Goal: Task Accomplishment & Management: Manage account settings

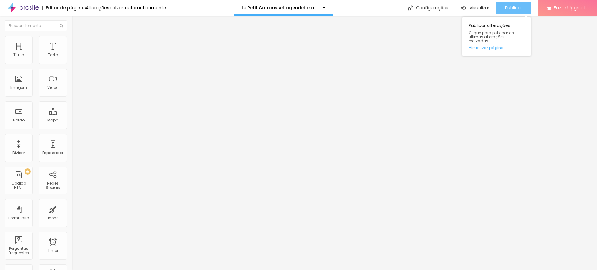
click at [515, 7] on span "Publicar" at bounding box center [513, 7] width 17 height 5
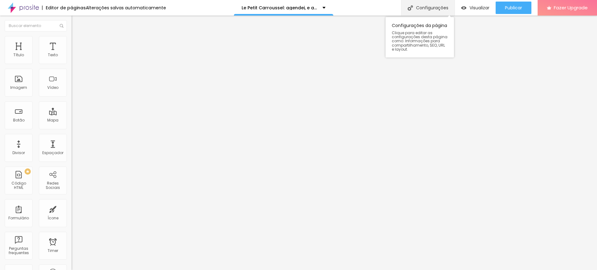
click at [415, 6] on div "Configurações" at bounding box center [427, 8] width 53 height 16
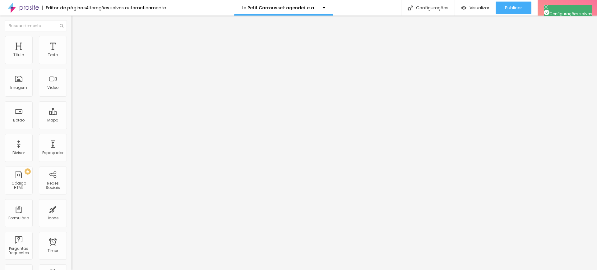
scroll to position [0, 0]
click at [71, 41] on li "Estilo" at bounding box center [106, 39] width 71 height 6
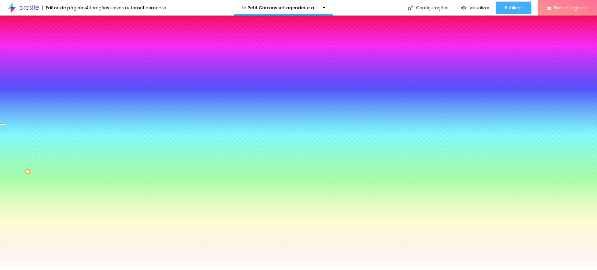
click at [71, 42] on img at bounding box center [74, 45] width 6 height 6
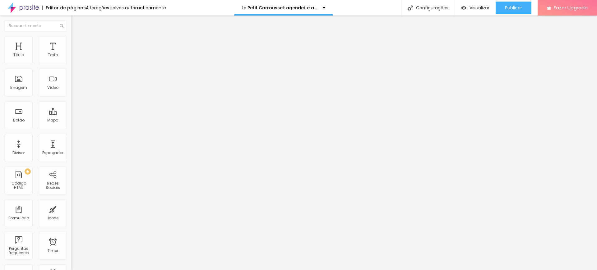
type input "39"
type input "50"
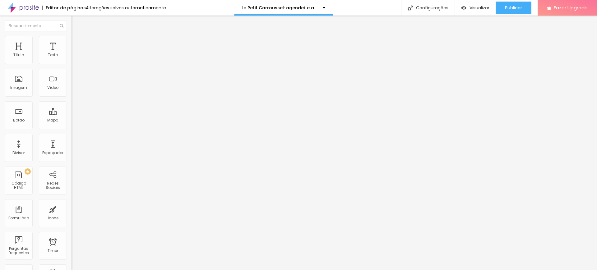
click at [71, 209] on input "range" at bounding box center [91, 211] width 40 height 5
type input "15"
type input "10"
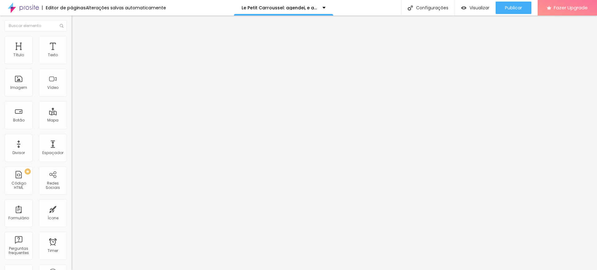
type input "5"
type input "10"
type input "15"
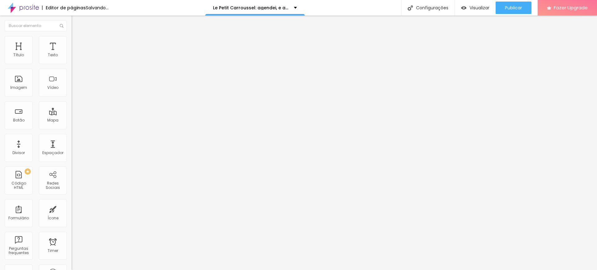
type input "15"
type input "10"
type input "15"
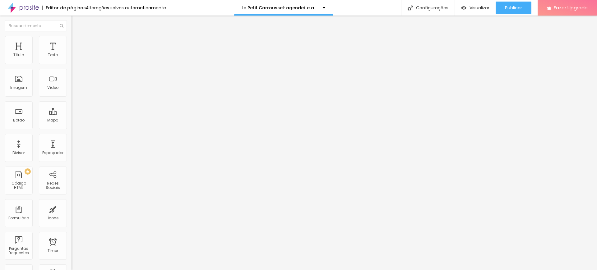
drag, startPoint x: 39, startPoint y: 61, endPoint x: 33, endPoint y: 63, distance: 5.8
type input "15"
click at [71, 121] on input "range" at bounding box center [91, 123] width 40 height 5
click at [71, 62] on img at bounding box center [73, 59] width 4 height 4
click at [71, 37] on img at bounding box center [74, 39] width 6 height 6
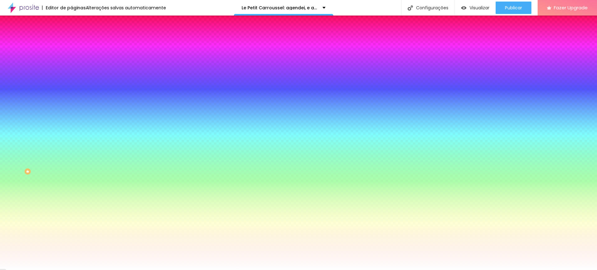
click at [71, 42] on img at bounding box center [74, 45] width 6 height 6
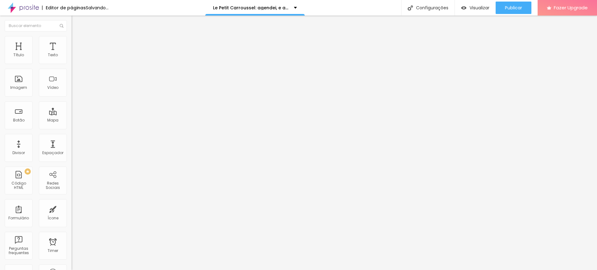
type input "30"
type input "25"
type input "20"
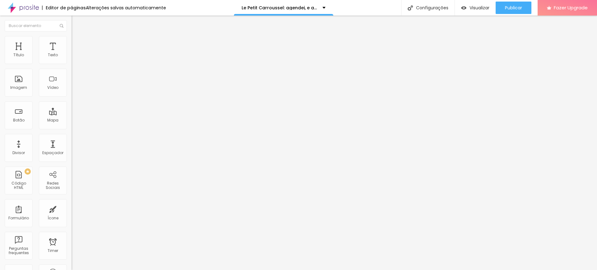
type input "20"
type input "15"
type input "10"
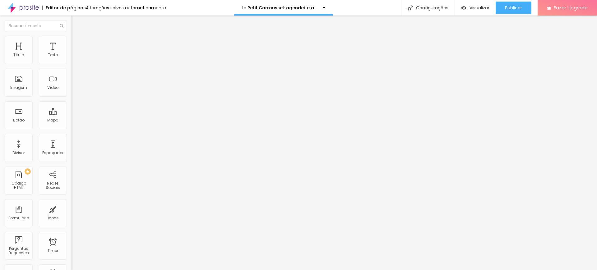
type input "5"
drag, startPoint x: 34, startPoint y: 61, endPoint x: 18, endPoint y: 64, distance: 16.2
type input "5"
click at [71, 121] on input "range" at bounding box center [91, 123] width 40 height 5
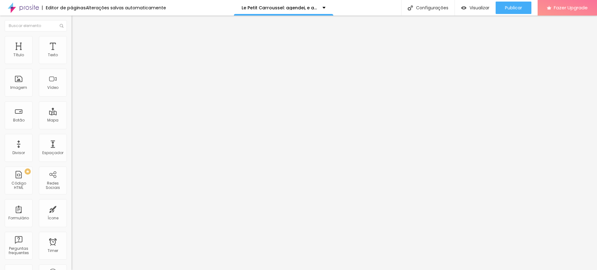
click at [77, 44] on span "Avançado" at bounding box center [87, 46] width 21 height 5
type input "15"
type input "10"
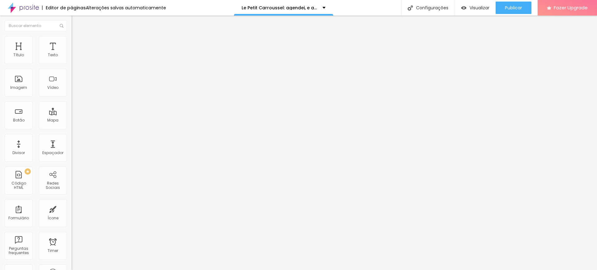
type input "5"
type input "0"
type input "5"
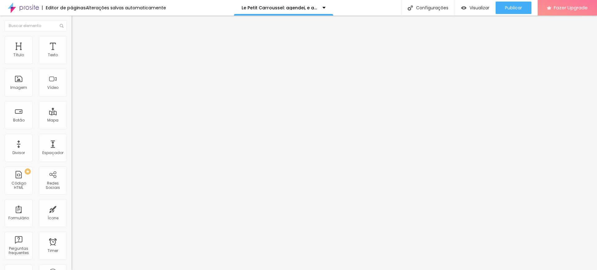
type input "5"
drag, startPoint x: 24, startPoint y: 61, endPoint x: 16, endPoint y: 62, distance: 8.1
type input "5"
click at [71, 121] on input "range" at bounding box center [91, 123] width 40 height 5
click at [71, 58] on input "O que [PERSON_NAME] Carrousel" at bounding box center [108, 55] width 75 height 6
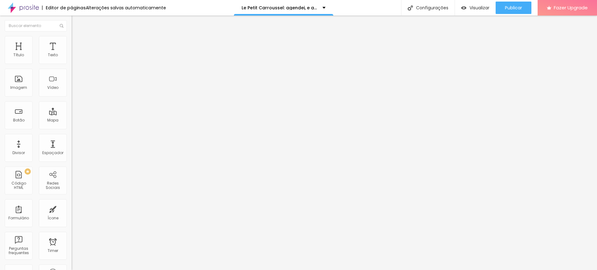
type input "O que [PERSON_NAME] Carrousel?"
click at [71, 38] on img at bounding box center [74, 39] width 6 height 6
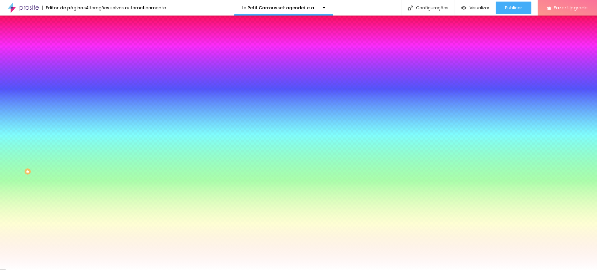
click at [71, 59] on div at bounding box center [106, 59] width 71 height 0
drag, startPoint x: 63, startPoint y: 105, endPoint x: 63, endPoint y: 99, distance: 5.6
click at [63, 99] on div at bounding box center [298, 135] width 597 height 270
click at [71, 55] on div "Cor de fundo Voltar ao padrão #FFFFFF" at bounding box center [106, 56] width 71 height 17
click at [71, 77] on button "button" at bounding box center [75, 79] width 9 height 7
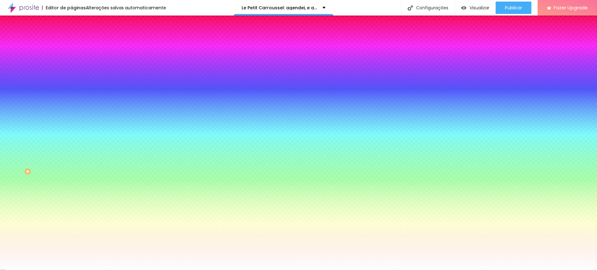
paste input "CA"
drag, startPoint x: 137, startPoint y: 147, endPoint x: 114, endPoint y: 144, distance: 23.2
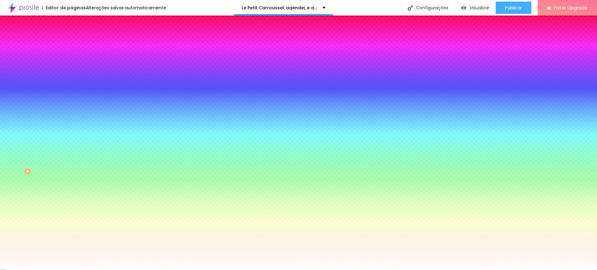
click at [131, 164] on div at bounding box center [298, 135] width 597 height 270
type input "#5D246F"
drag, startPoint x: 120, startPoint y: 169, endPoint x: 114, endPoint y: 182, distance: 13.8
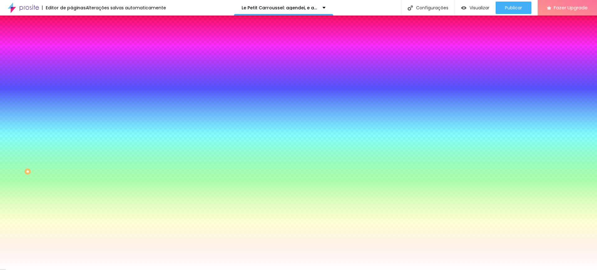
click at [114, 182] on div at bounding box center [298, 135] width 597 height 270
click at [246, 270] on div at bounding box center [298, 270] width 597 height 0
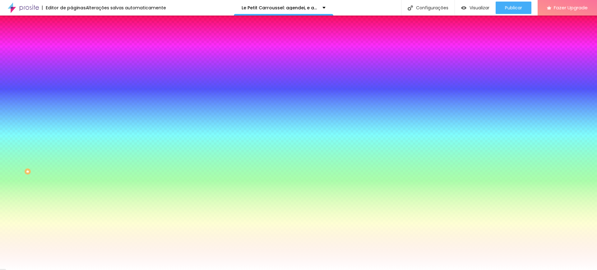
click at [71, 35] on img at bounding box center [74, 33] width 6 height 6
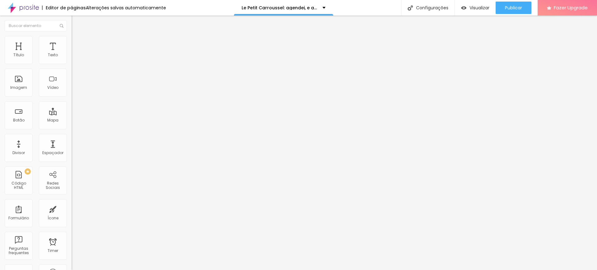
click at [71, 58] on input "O que [PERSON_NAME] Carrousel?" at bounding box center [108, 55] width 75 height 6
type input "O que [PERSON_NAME] Carrousel?"
click at [48, 49] on div "Texto" at bounding box center [53, 50] width 28 height 28
click at [76, 22] on img "button" at bounding box center [78, 22] width 5 height 5
click at [75, 57] on icon "button" at bounding box center [76, 56] width 2 height 2
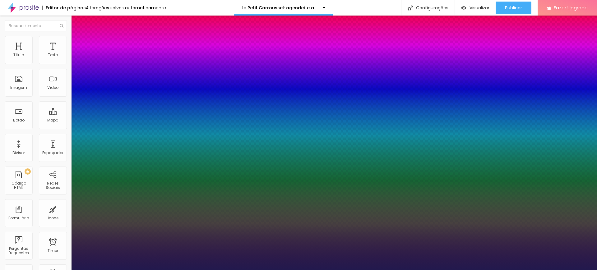
type input "1"
type input "15"
type input "1"
type input "16"
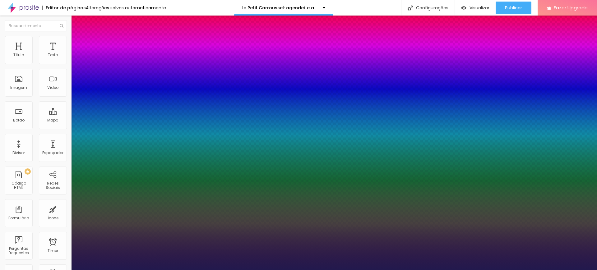
type input "16"
type input "1"
type input "18"
type input "1"
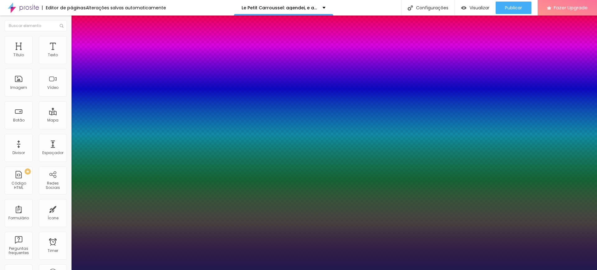
type input "19"
type input "1"
type input "20"
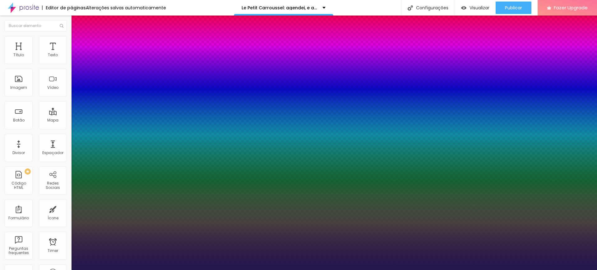
type input "1"
type input "22"
type input "1"
type input "23"
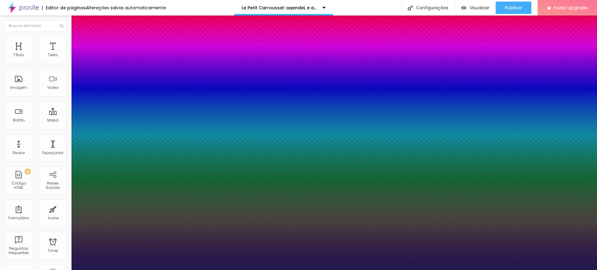
type input "23"
type input "1"
type input "24"
type input "1"
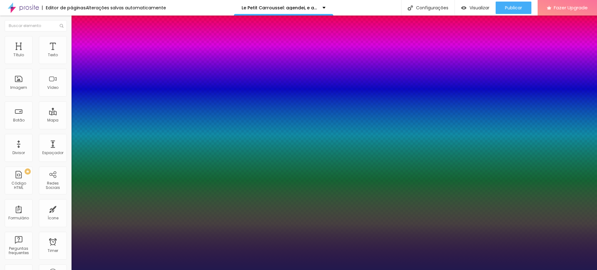
drag, startPoint x: 84, startPoint y: 107, endPoint x: 88, endPoint y: 108, distance: 4.5
type input "24"
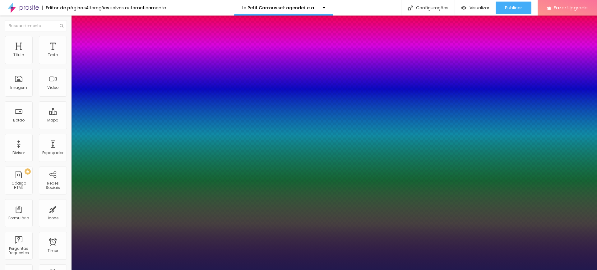
paste input "5D246F"
type input "1"
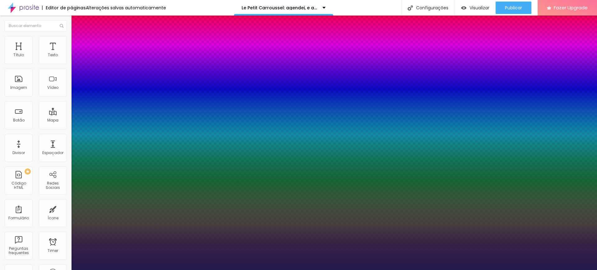
type input "#5D246F"
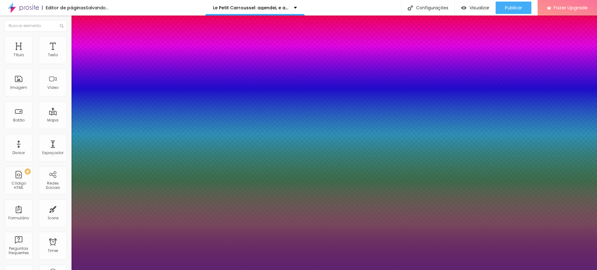
type input "1"
type input "#5D246F"
click at [208, 270] on div at bounding box center [298, 270] width 597 height 0
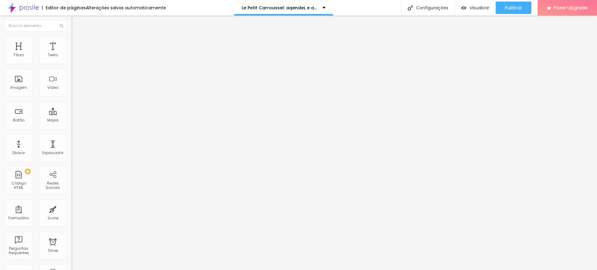
click at [71, 41] on li "Estilo" at bounding box center [106, 39] width 71 height 6
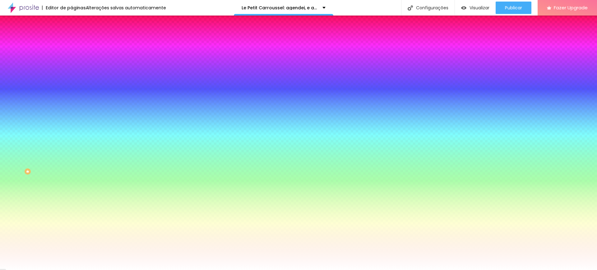
click at [71, 42] on img at bounding box center [74, 45] width 6 height 6
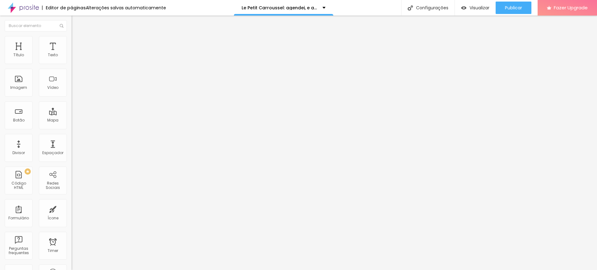
click at [71, 36] on img at bounding box center [74, 39] width 6 height 6
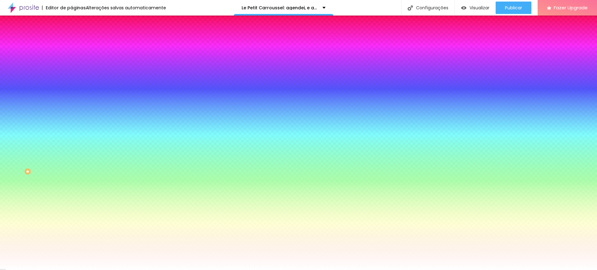
click at [71, 85] on div at bounding box center [106, 85] width 71 height 0
click at [62, 157] on div at bounding box center [298, 135] width 597 height 270
click at [77, 44] on span "Avançado" at bounding box center [87, 46] width 21 height 5
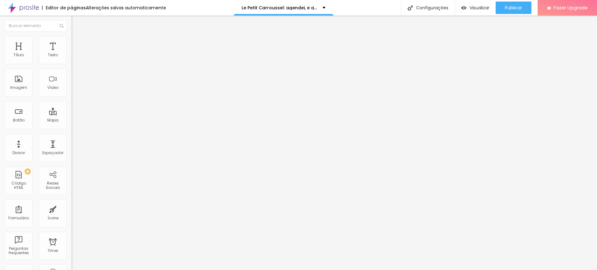
type input "44"
type input "55"
type input "65"
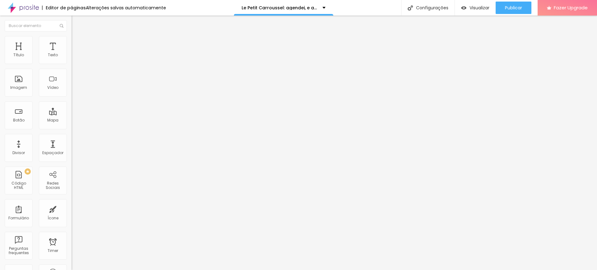
type input "65"
type input "76"
type input "71"
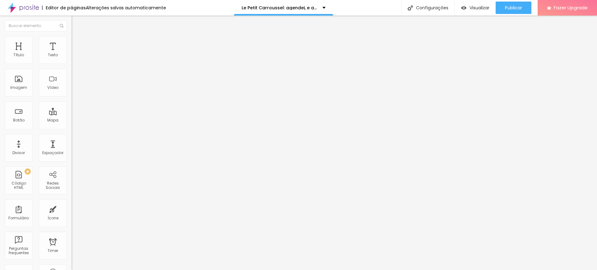
type input "60"
type input "50"
type input "39"
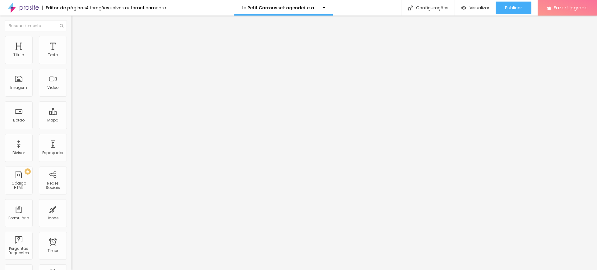
type input "39"
click at [71, 209] on input "range" at bounding box center [91, 211] width 40 height 5
click at [77, 42] on span "Estilo" at bounding box center [82, 40] width 10 height 5
click at [71, 62] on img at bounding box center [73, 64] width 4 height 4
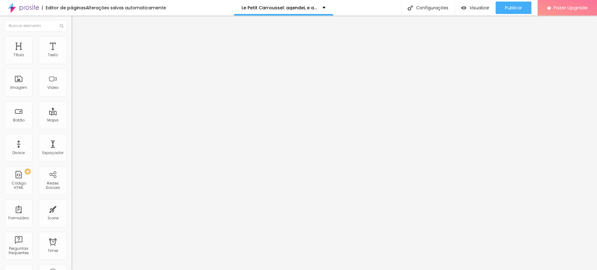
click at [77, 43] on span "Estilo" at bounding box center [82, 40] width 10 height 5
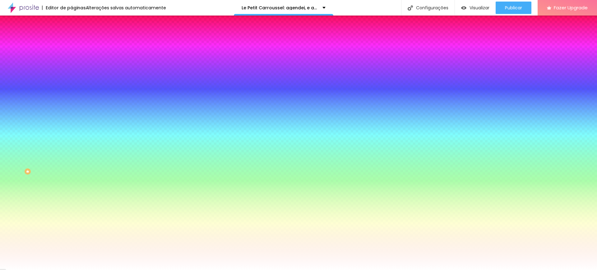
click at [71, 42] on li "Avançado" at bounding box center [106, 45] width 71 height 6
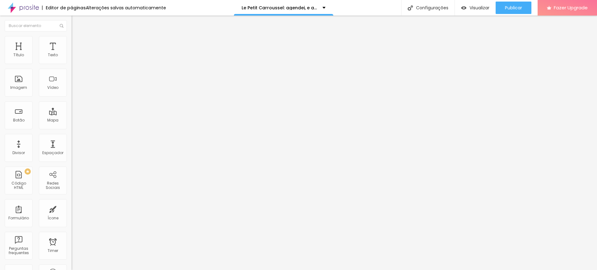
type input "15"
type input "10"
type input "5"
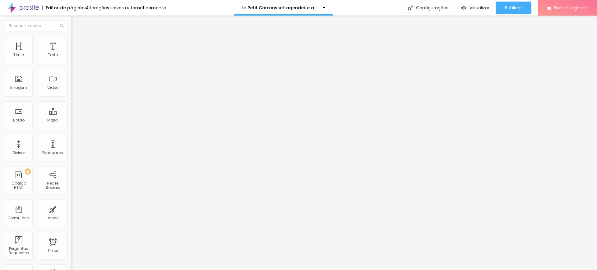
type input "5"
type input "0"
drag, startPoint x: 23, startPoint y: 61, endPoint x: 13, endPoint y: 62, distance: 10.3
type input "0"
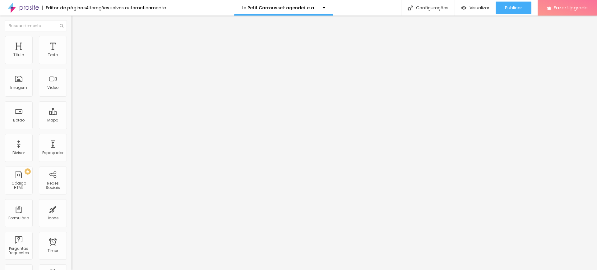
click at [71, 121] on input "range" at bounding box center [91, 123] width 40 height 5
click at [77, 42] on span "Estilo" at bounding box center [82, 40] width 10 height 5
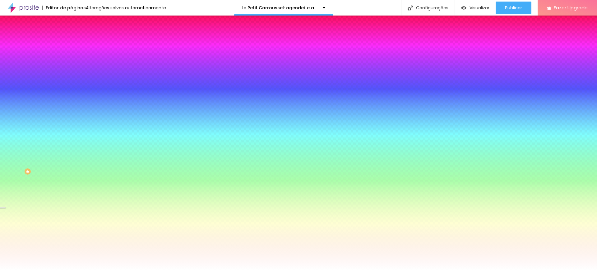
click at [75, 109] on icon "button" at bounding box center [76, 108] width 2 height 2
type input "115"
type input "120"
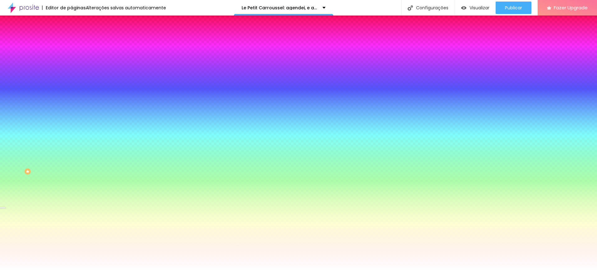
type input "125"
type input "130"
type input "135"
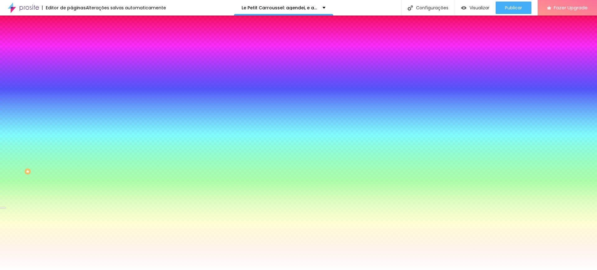
type input "135"
type input "130"
type input "125"
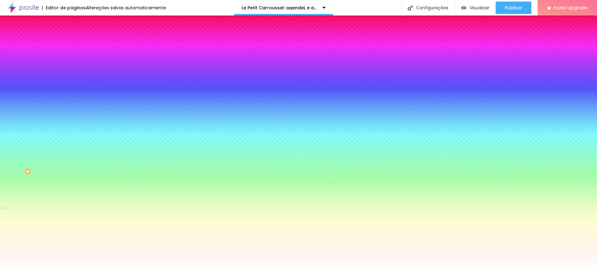
type input "120"
type input "115"
type input "110"
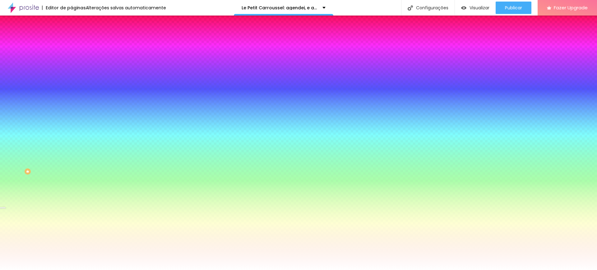
type input "110"
type input "105"
type input "100"
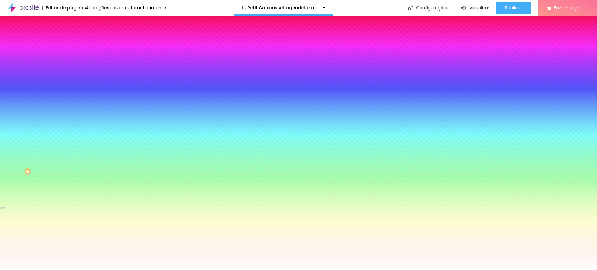
type input "95"
type input "90"
type input "85"
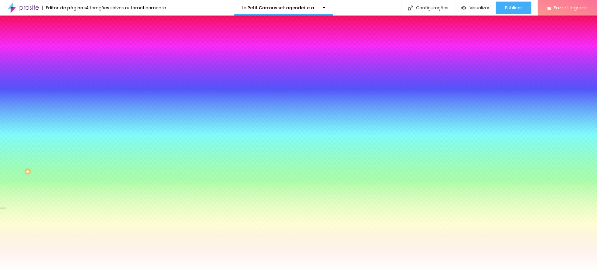
type input "85"
type input "80"
type input "75"
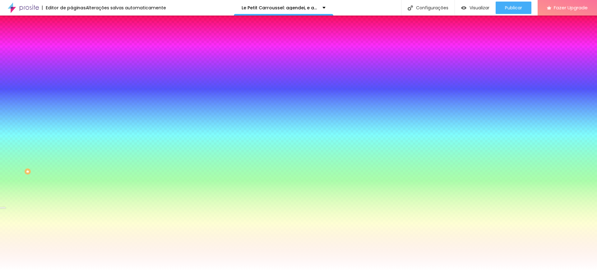
type input "80"
type input "75"
type input "70"
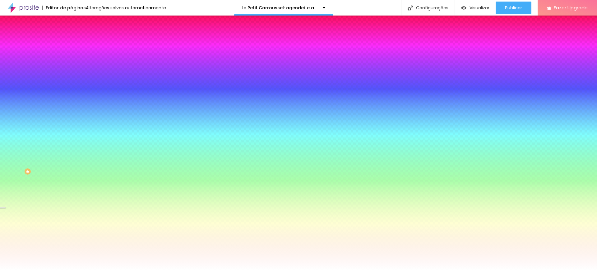
type input "70"
type input "65"
type input "60"
drag, startPoint x: 83, startPoint y: 222, endPoint x: 70, endPoint y: 224, distance: 13.3
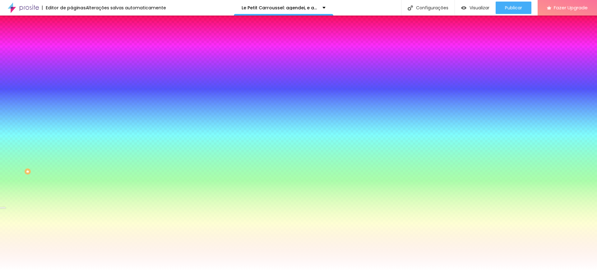
type input "60"
click at [228, 270] on div at bounding box center [298, 270] width 597 height 0
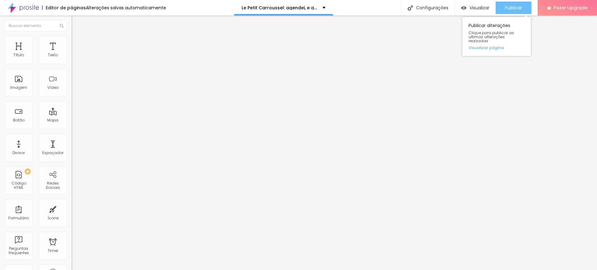
click at [519, 5] on span "Publicar" at bounding box center [513, 7] width 17 height 5
